Goal: Task Accomplishment & Management: Complete application form

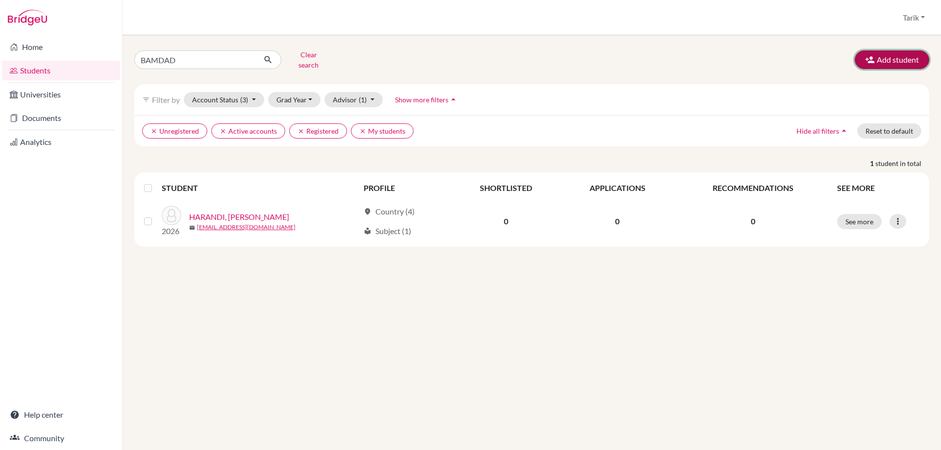
click at [900, 56] on button "Add student" at bounding box center [892, 59] width 75 height 19
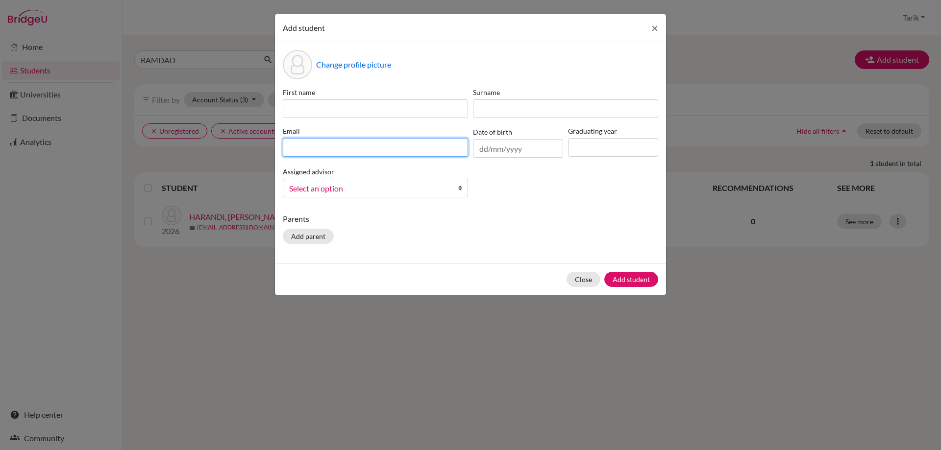
click at [377, 145] on input at bounding box center [375, 147] width 185 height 19
paste input "y.kryvonos@istanbulint.com"
type input "y.kryvonos@istanbulint.com"
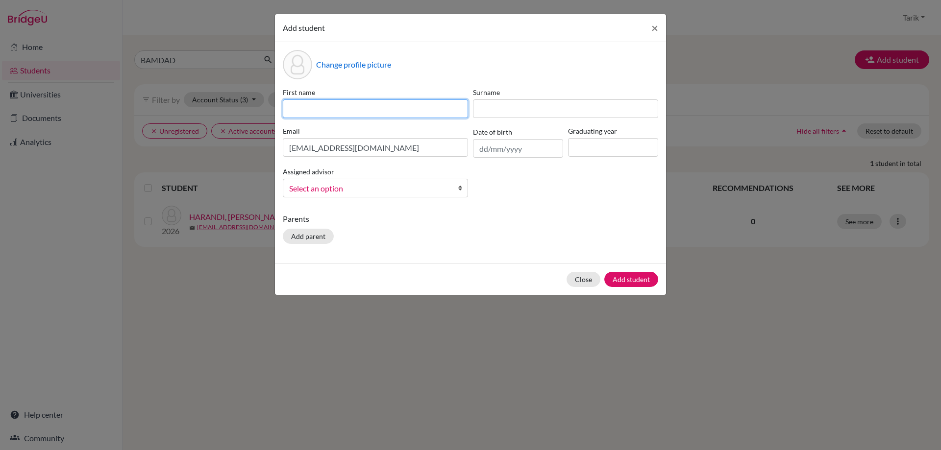
click at [353, 117] on input at bounding box center [375, 109] width 185 height 19
paste input "YELYZAVETA"
type input "YELYZAVETA"
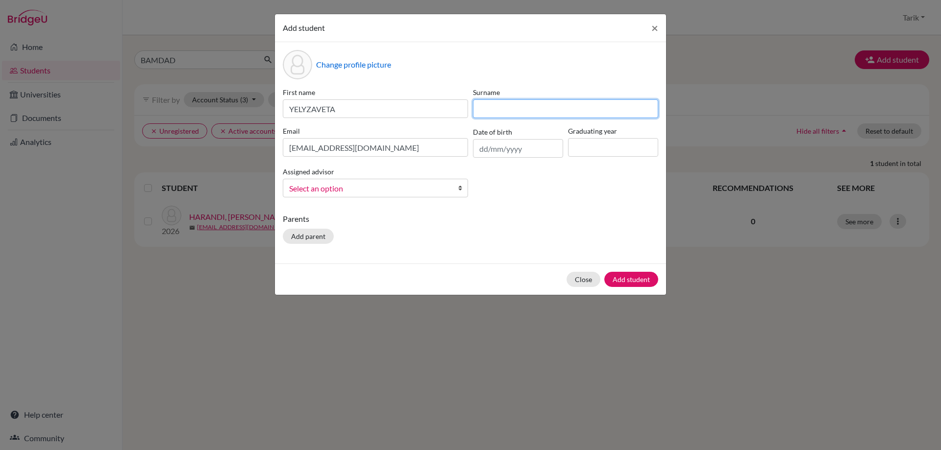
click at [507, 103] on input at bounding box center [565, 109] width 185 height 19
paste input "KRYVONOS"
type input "KRYVONOS"
click at [613, 152] on input at bounding box center [613, 147] width 90 height 19
type input "2026"
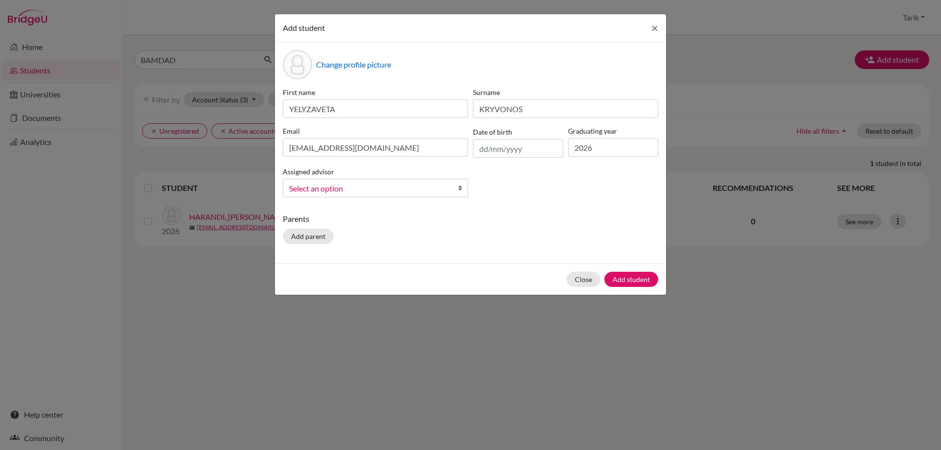
drag, startPoint x: 366, startPoint y: 207, endPoint x: 355, endPoint y: 195, distance: 16.3
click at [364, 205] on div "Change profile picture First name YELYZAVETA Surname KRYVONOS Email y.kryvonos@…" at bounding box center [470, 153] width 391 height 222
click at [353, 192] on span "Select an option" at bounding box center [369, 188] width 160 height 13
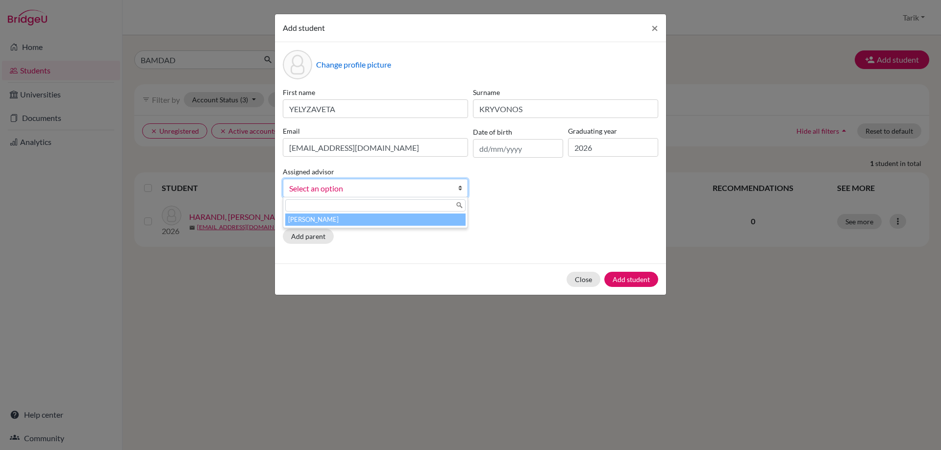
click at [351, 216] on li "Buran, Tarik" at bounding box center [375, 220] width 180 height 12
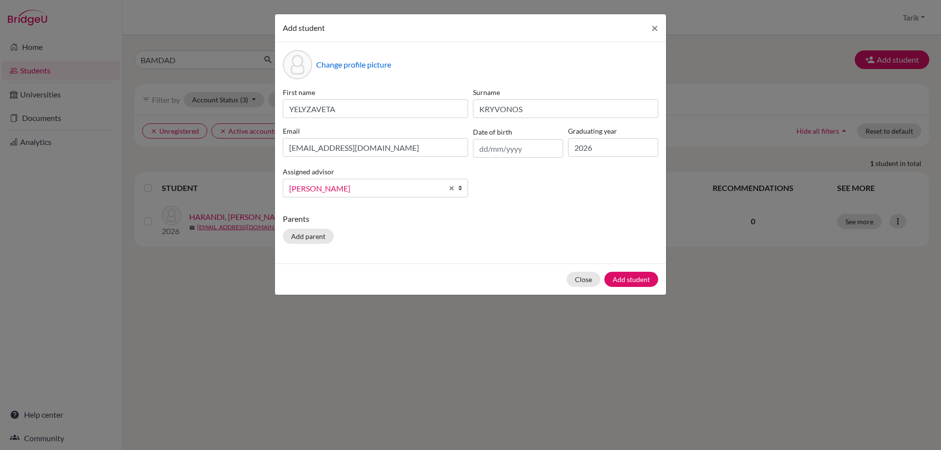
click at [437, 231] on div "Parents Add parent" at bounding box center [470, 230] width 375 height 35
click at [630, 276] on button "Add student" at bounding box center [631, 279] width 54 height 15
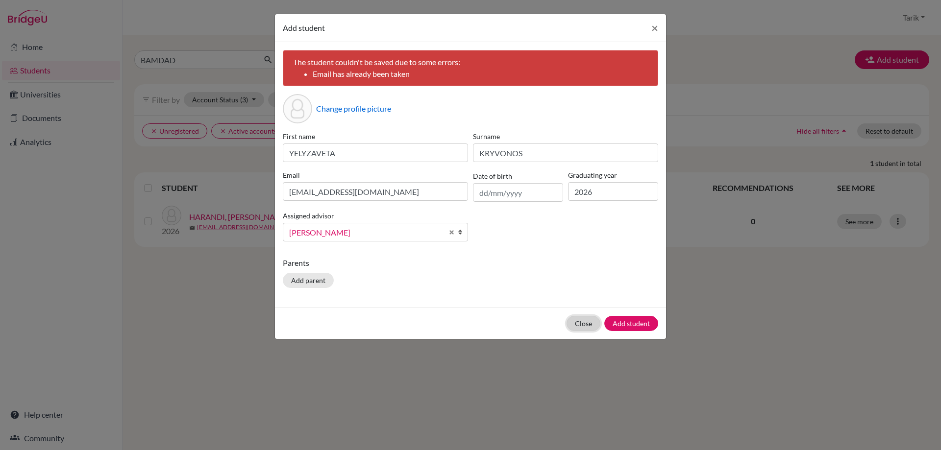
click at [580, 325] on button "Close" at bounding box center [584, 323] width 34 height 15
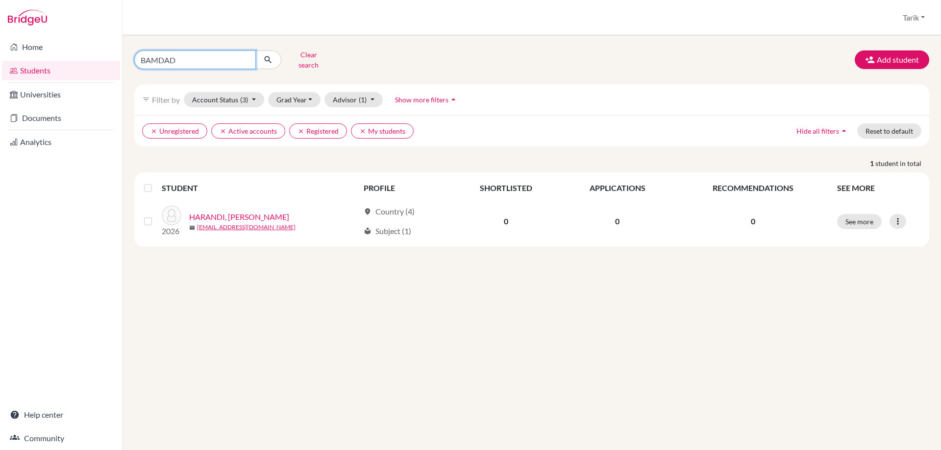
click at [245, 58] on input "BAMDAD" at bounding box center [195, 59] width 122 height 19
paste input "KRYVONOS"
type input "KRYVONOS"
click at [269, 56] on icon "submit" at bounding box center [268, 60] width 10 height 10
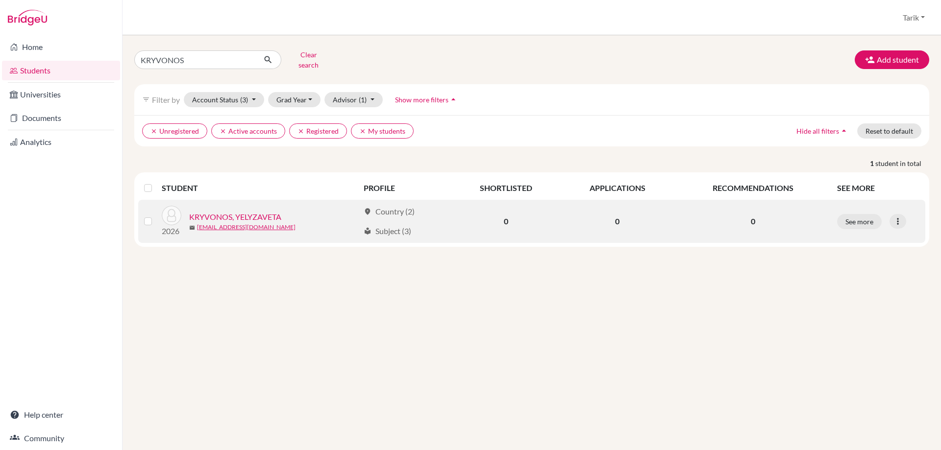
click at [267, 211] on link "KRYVONOS, YELYZAVETA" at bounding box center [235, 217] width 92 height 12
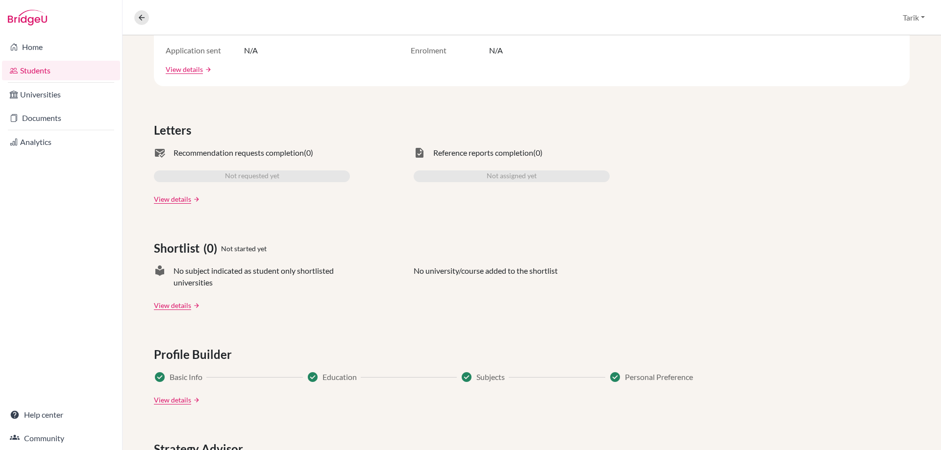
scroll to position [412, 0]
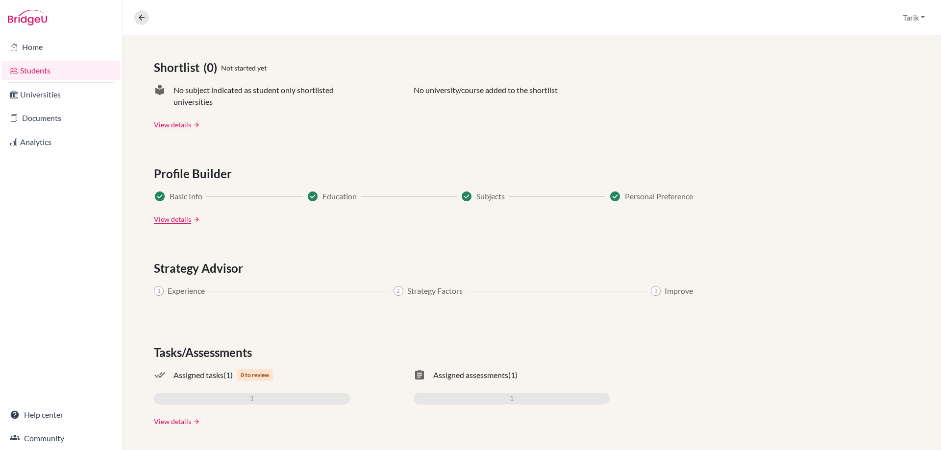
click at [170, 424] on link "View details" at bounding box center [172, 422] width 37 height 10
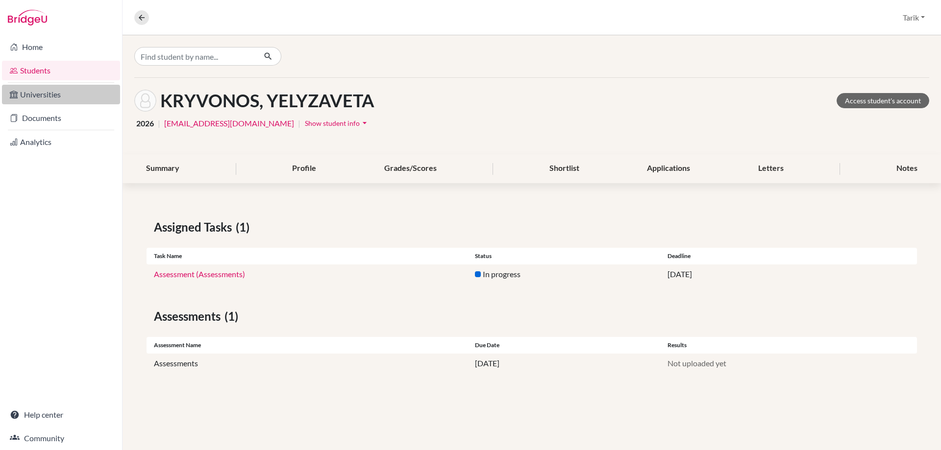
click at [57, 95] on link "Universities" at bounding box center [61, 95] width 118 height 20
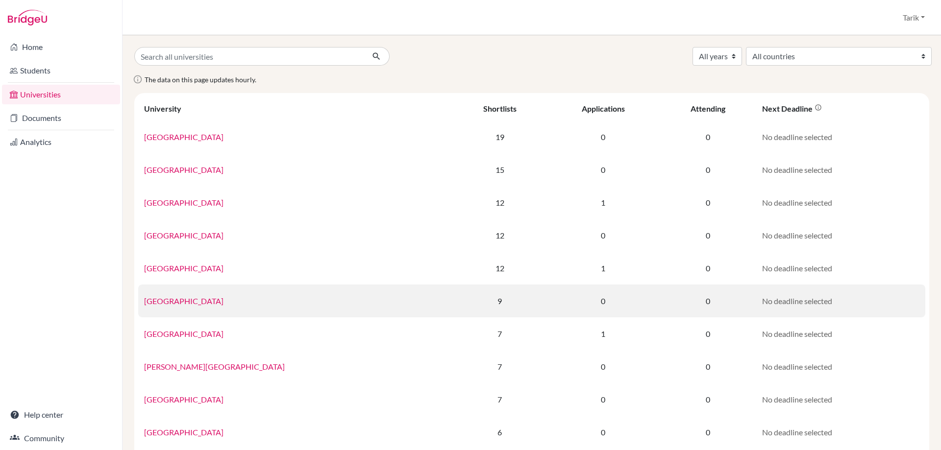
click at [204, 302] on link "[GEOGRAPHIC_DATA]" at bounding box center [183, 301] width 79 height 9
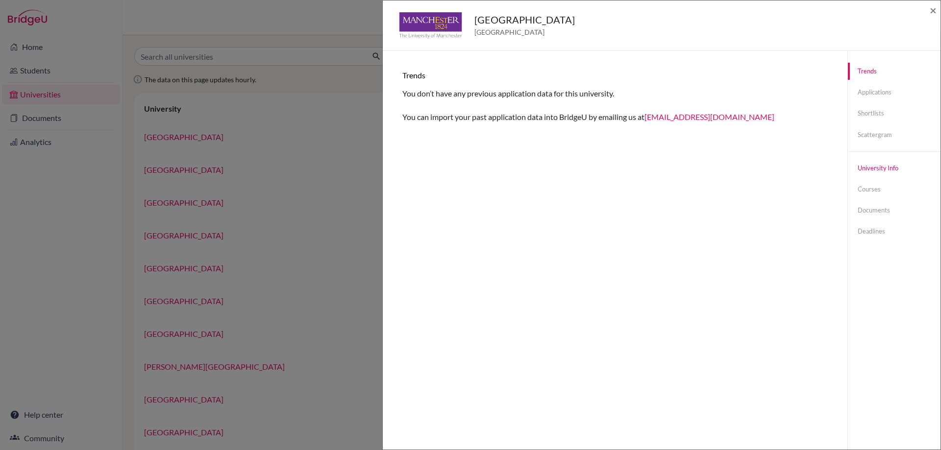
click at [871, 163] on link "University info" at bounding box center [894, 168] width 93 height 17
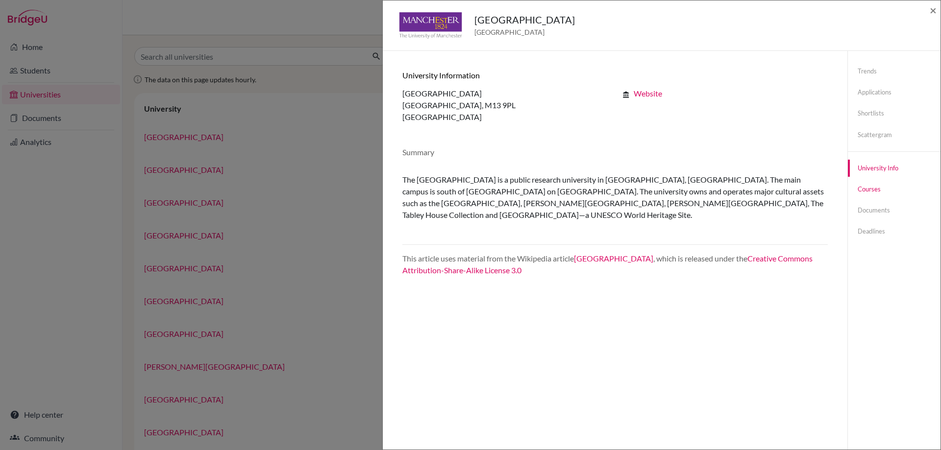
click at [871, 185] on link "Courses" at bounding box center [894, 189] width 93 height 17
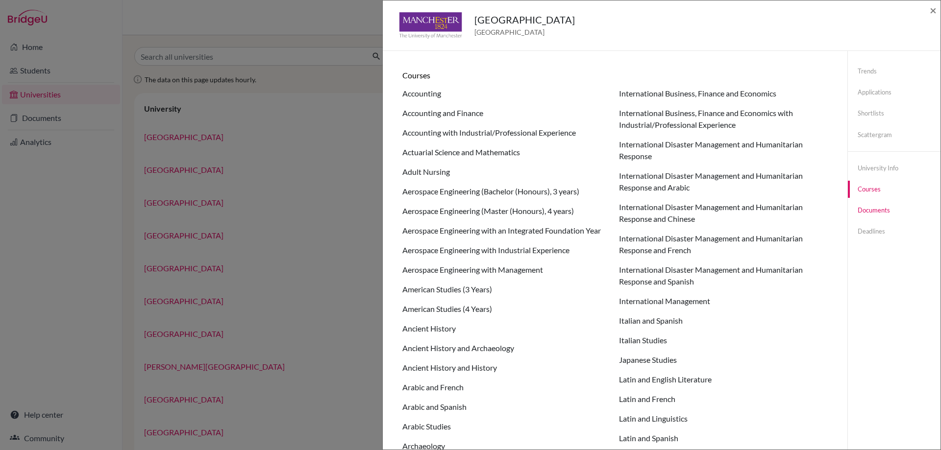
click at [875, 207] on link "Documents" at bounding box center [894, 210] width 93 height 17
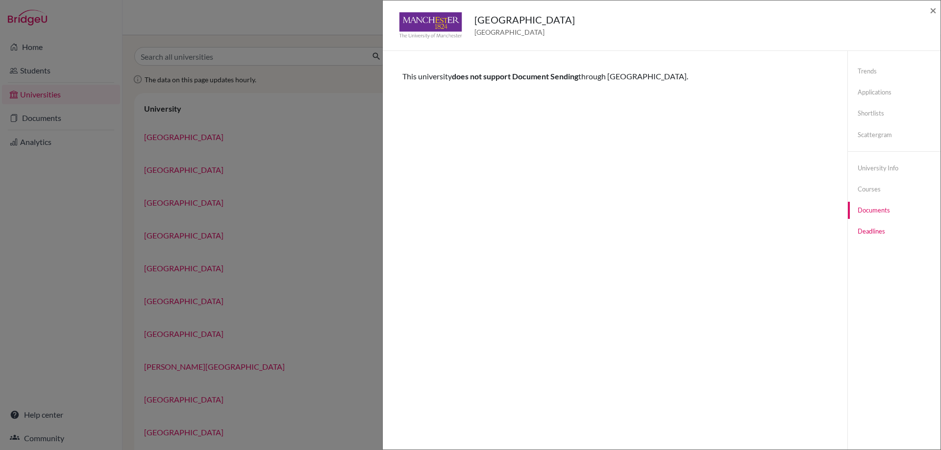
click at [876, 231] on link "Deadlines" at bounding box center [894, 231] width 93 height 17
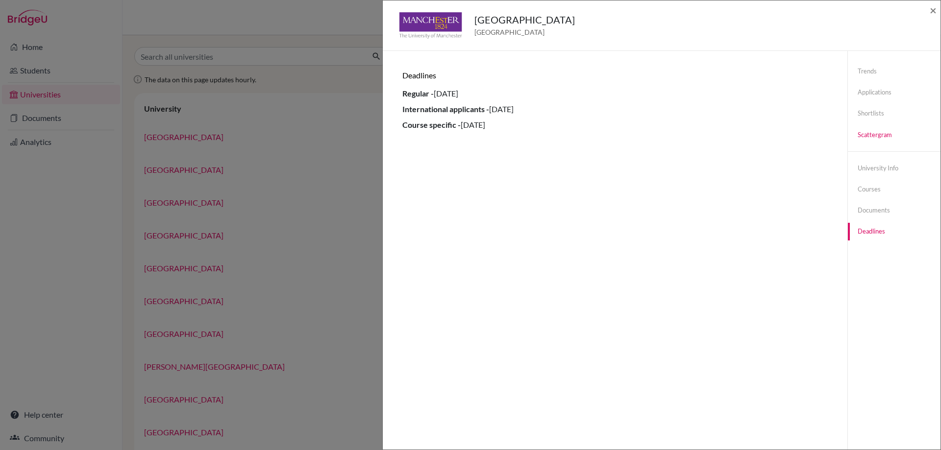
click at [868, 133] on link "Scattergram" at bounding box center [894, 134] width 93 height 17
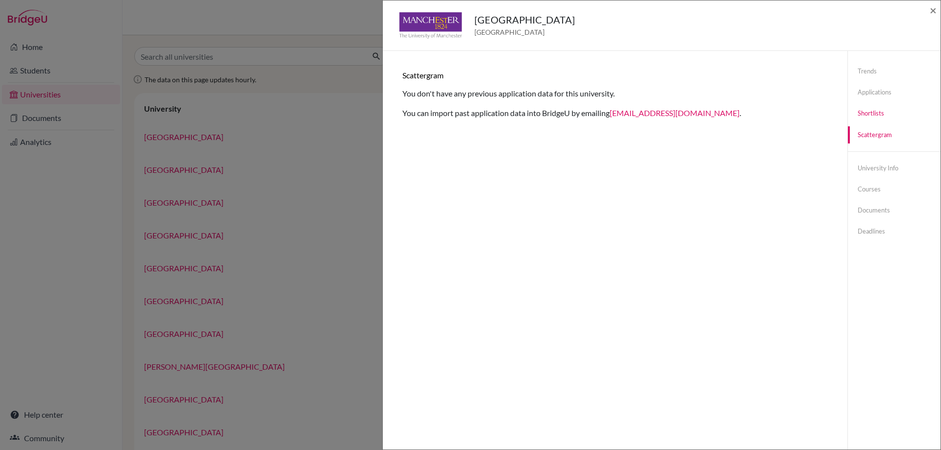
click at [873, 116] on link "Shortlists" at bounding box center [894, 113] width 93 height 17
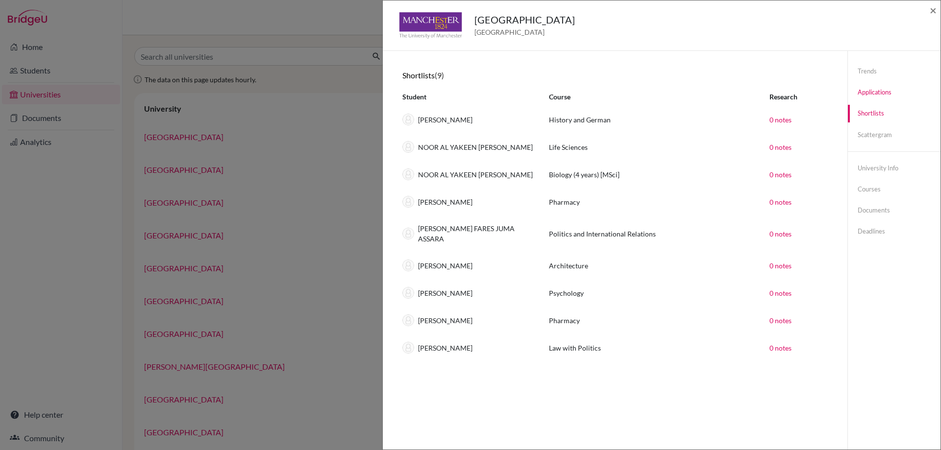
click at [873, 96] on link "Applications" at bounding box center [894, 92] width 93 height 17
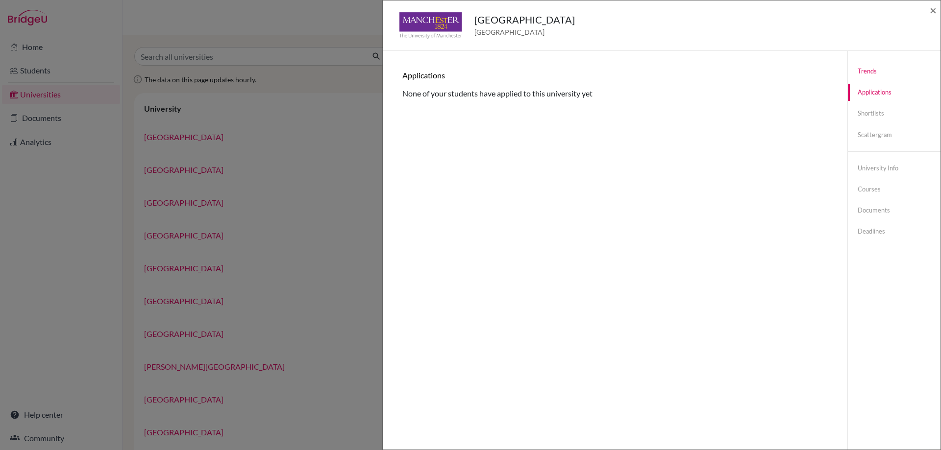
click at [867, 74] on link "Trends" at bounding box center [894, 71] width 93 height 17
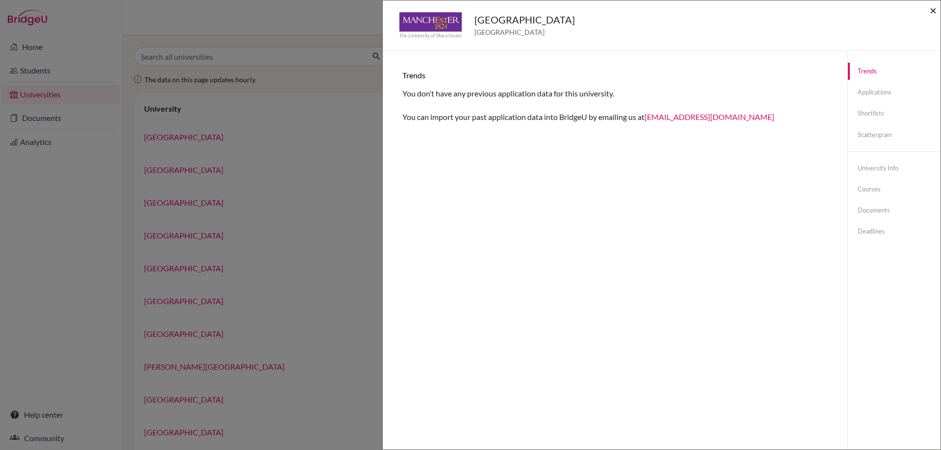
click at [930, 10] on div "[GEOGRAPHIC_DATA] [GEOGRAPHIC_DATA] ×" at bounding box center [662, 25] width 550 height 42
click at [933, 10] on span "×" at bounding box center [933, 10] width 7 height 14
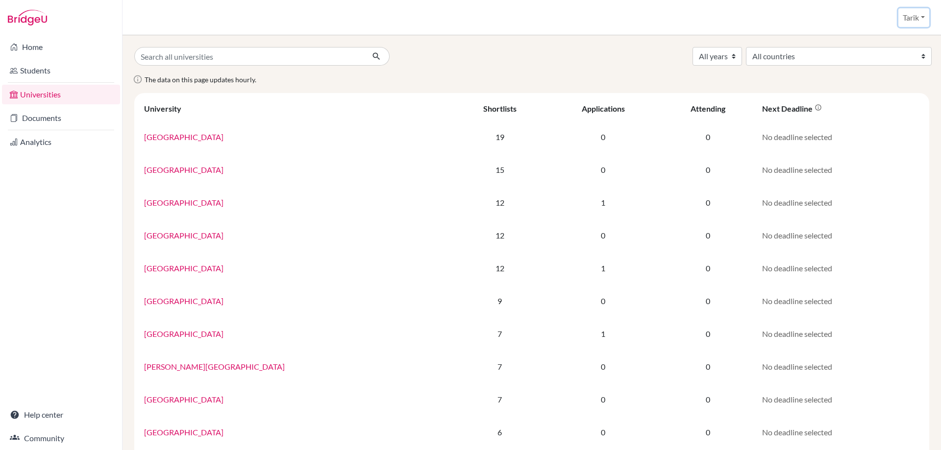
click at [923, 18] on button "Tarik" at bounding box center [914, 17] width 31 height 19
click at [882, 79] on button "Log out" at bounding box center [892, 80] width 77 height 16
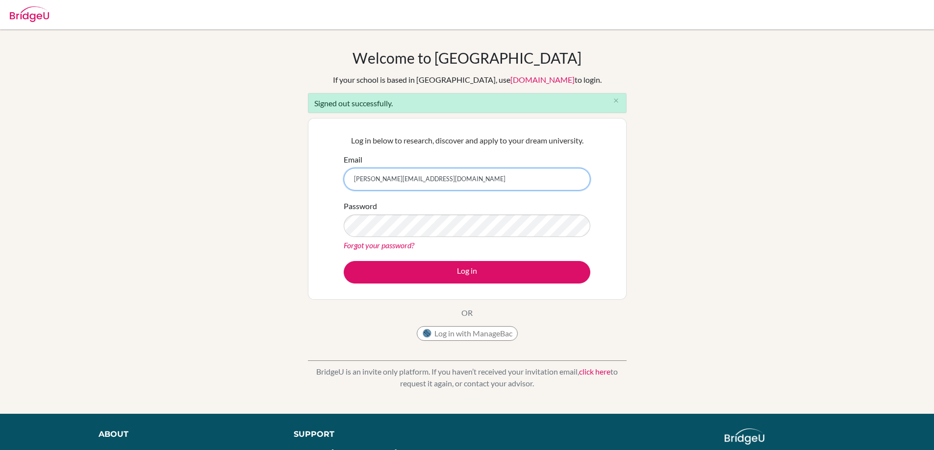
click at [416, 179] on input "t.buran@istanbulint.com" at bounding box center [467, 179] width 247 height 23
type input "tarik.buran23@gmail.com"
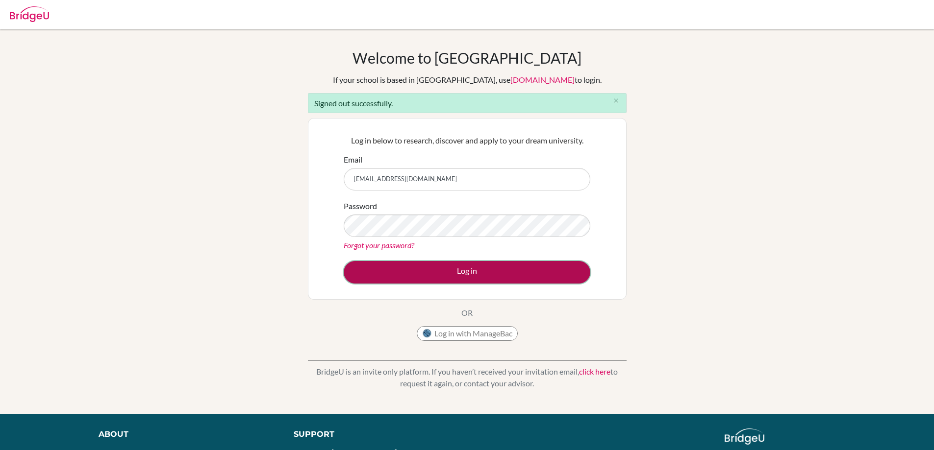
click at [515, 271] on button "Log in" at bounding box center [467, 272] width 247 height 23
